Goal: Use online tool/utility: Utilize a website feature to perform a specific function

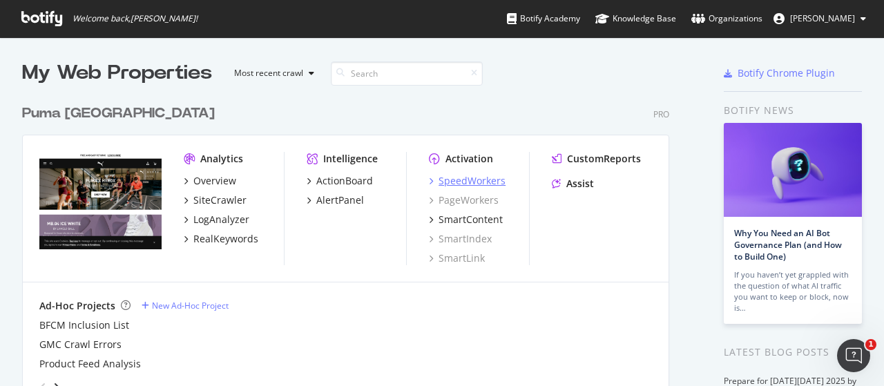
click at [474, 182] on div "SpeedWorkers" at bounding box center [472, 181] width 67 height 14
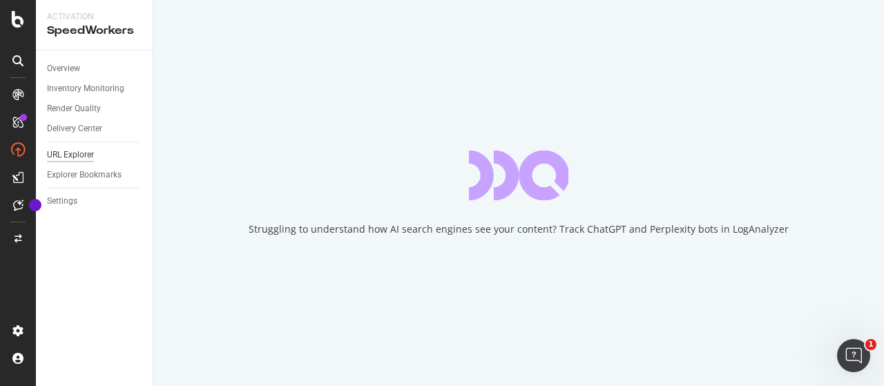
click at [80, 148] on div "URL Explorer" at bounding box center [70, 155] width 47 height 15
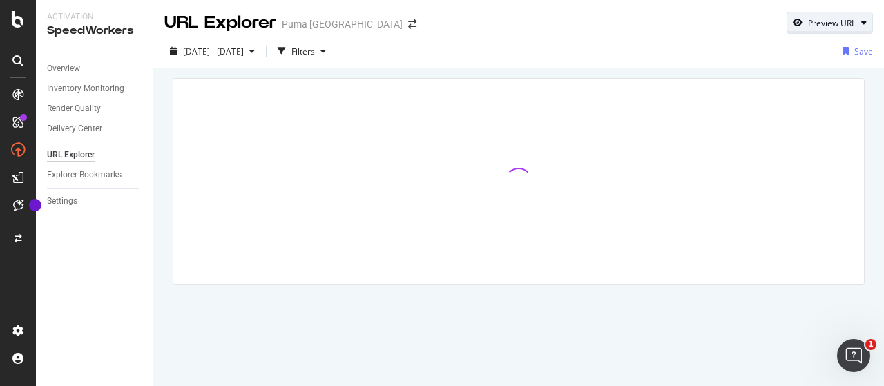
click at [797, 21] on icon "button" at bounding box center [798, 23] width 10 height 8
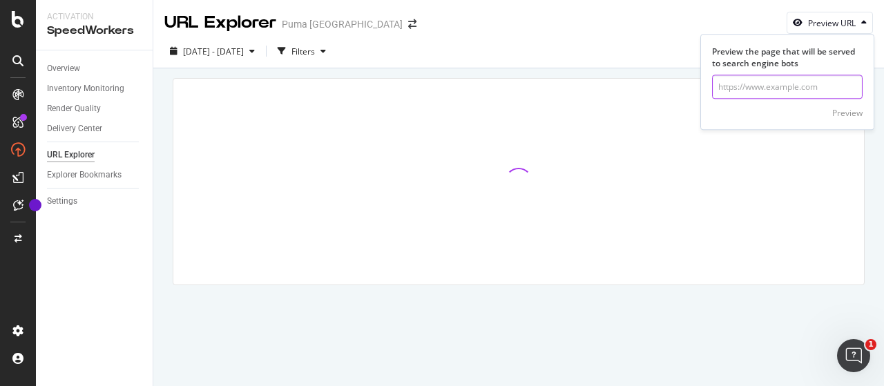
click at [750, 84] on input "url" at bounding box center [787, 87] width 151 height 24
paste input "[URL][DOMAIN_NAME]"
type input "[URL][DOMAIN_NAME]"
click at [837, 108] on div "Preview" at bounding box center [847, 113] width 30 height 12
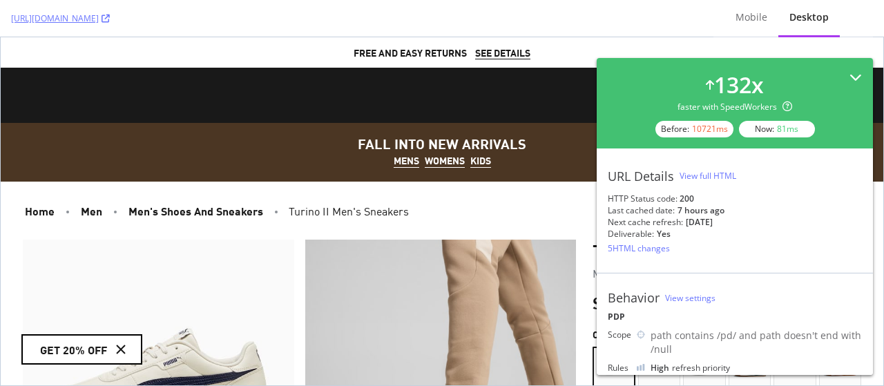
click at [844, 85] on div "132 x faster with SpeedWorkers Before: 10721 ms Now: 81 ms" at bounding box center [735, 103] width 254 height 68
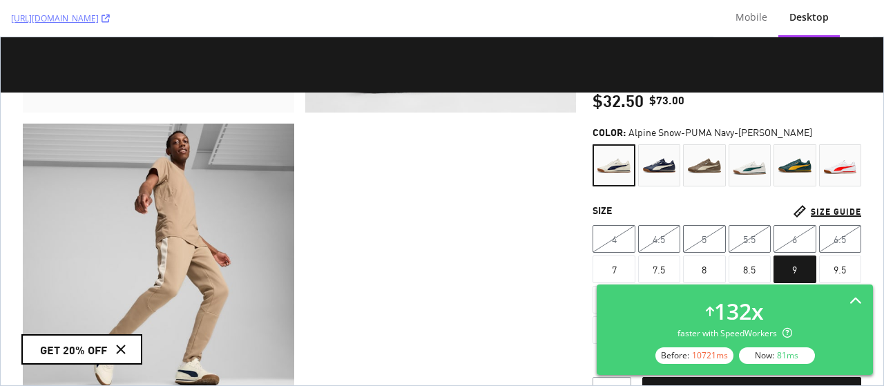
scroll to position [294, 0]
